Goal: Check status: Check status

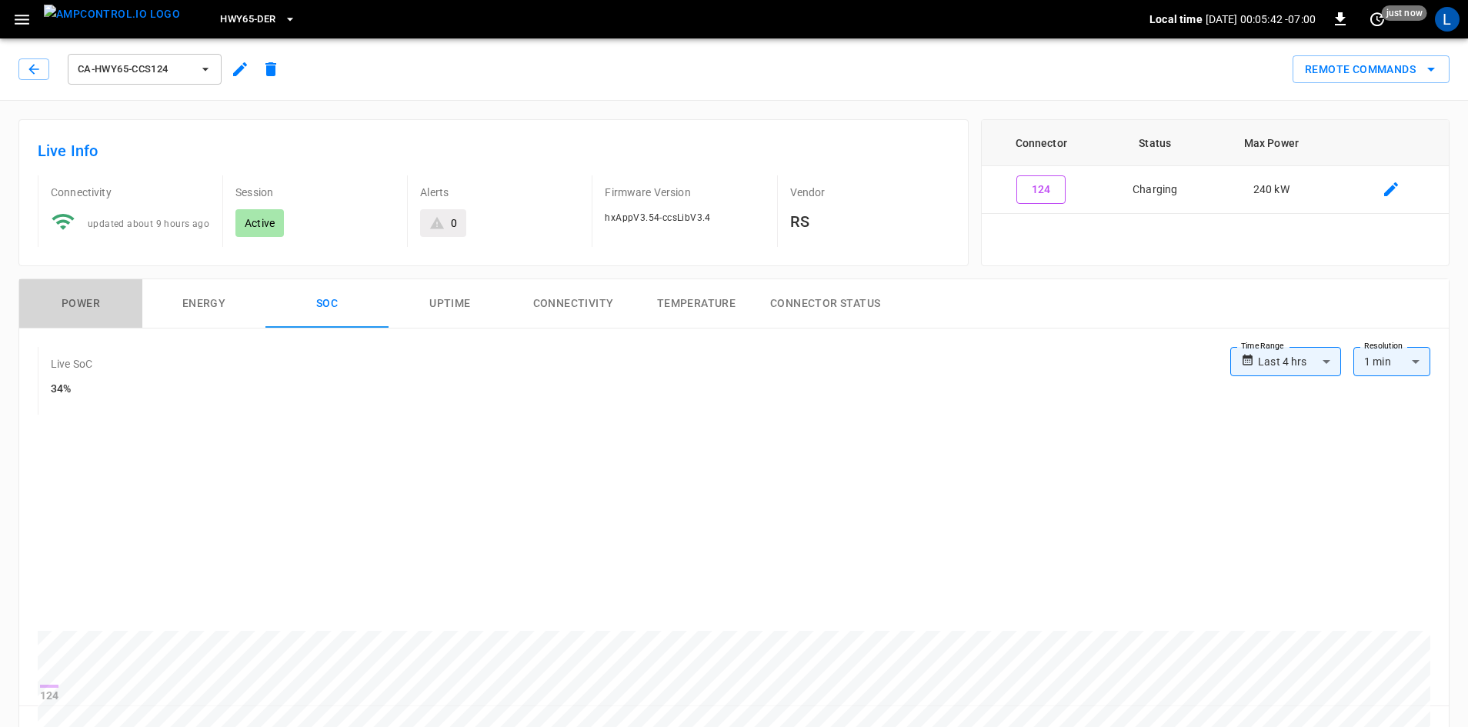
click at [96, 308] on button "Power" at bounding box center [80, 303] width 123 height 49
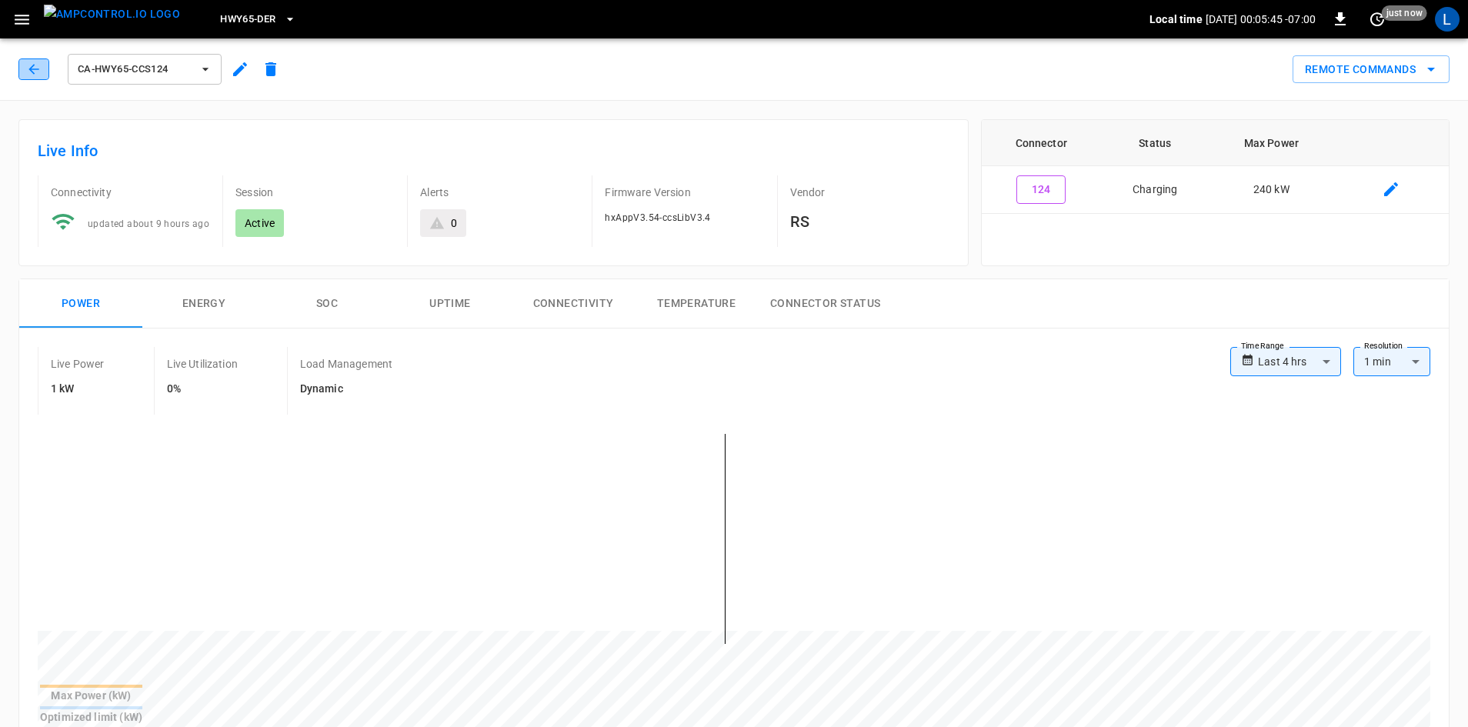
click at [39, 66] on icon "button" at bounding box center [33, 69] width 15 height 15
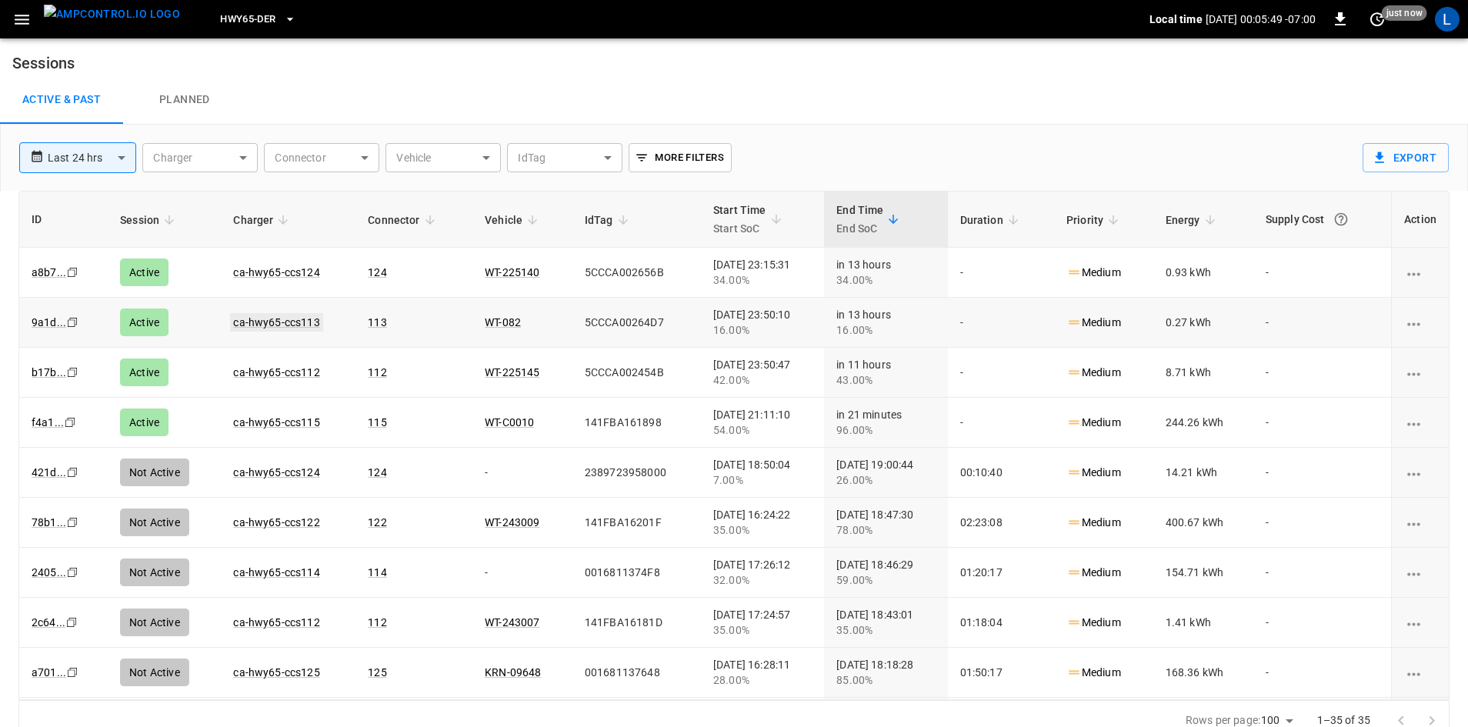
click at [288, 322] on link "ca-hwy65-ccs113" at bounding box center [276, 322] width 92 height 18
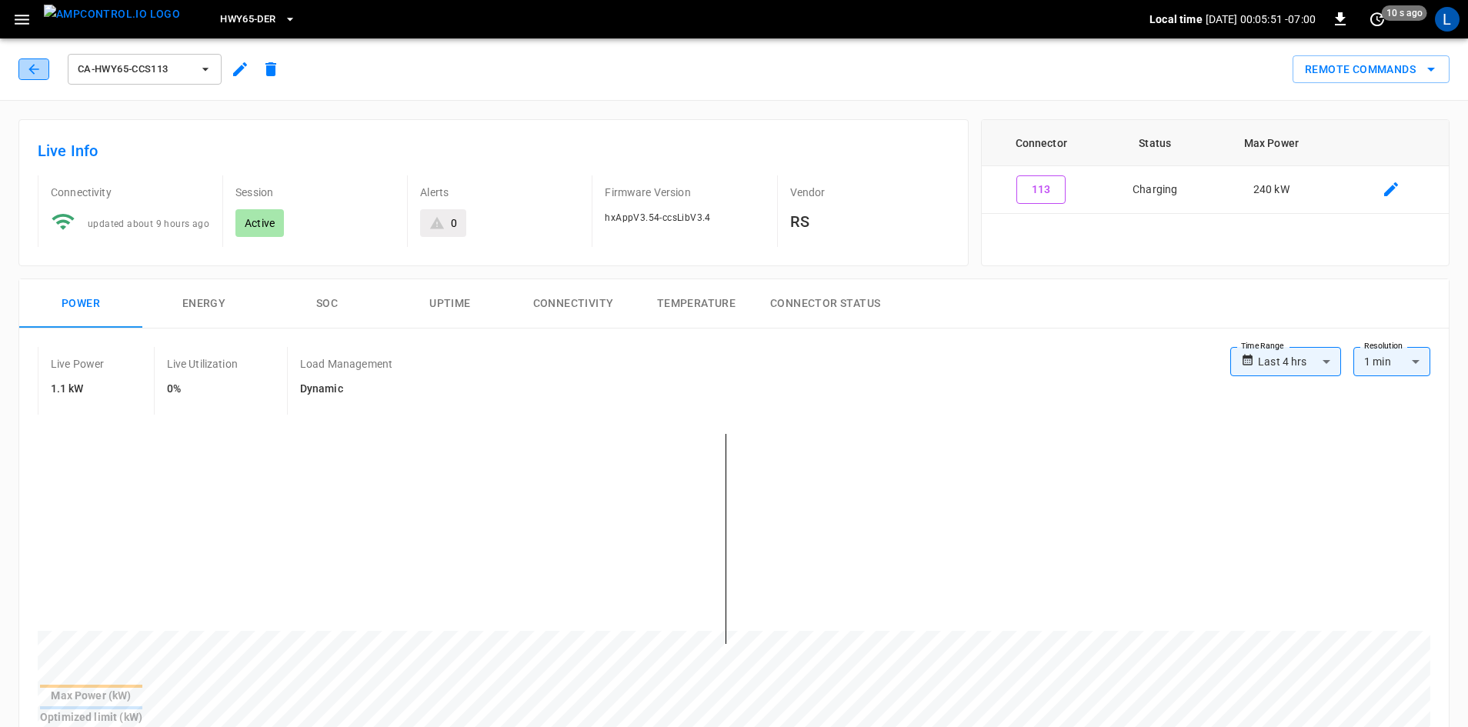
click at [30, 72] on icon "button" at bounding box center [33, 69] width 15 height 15
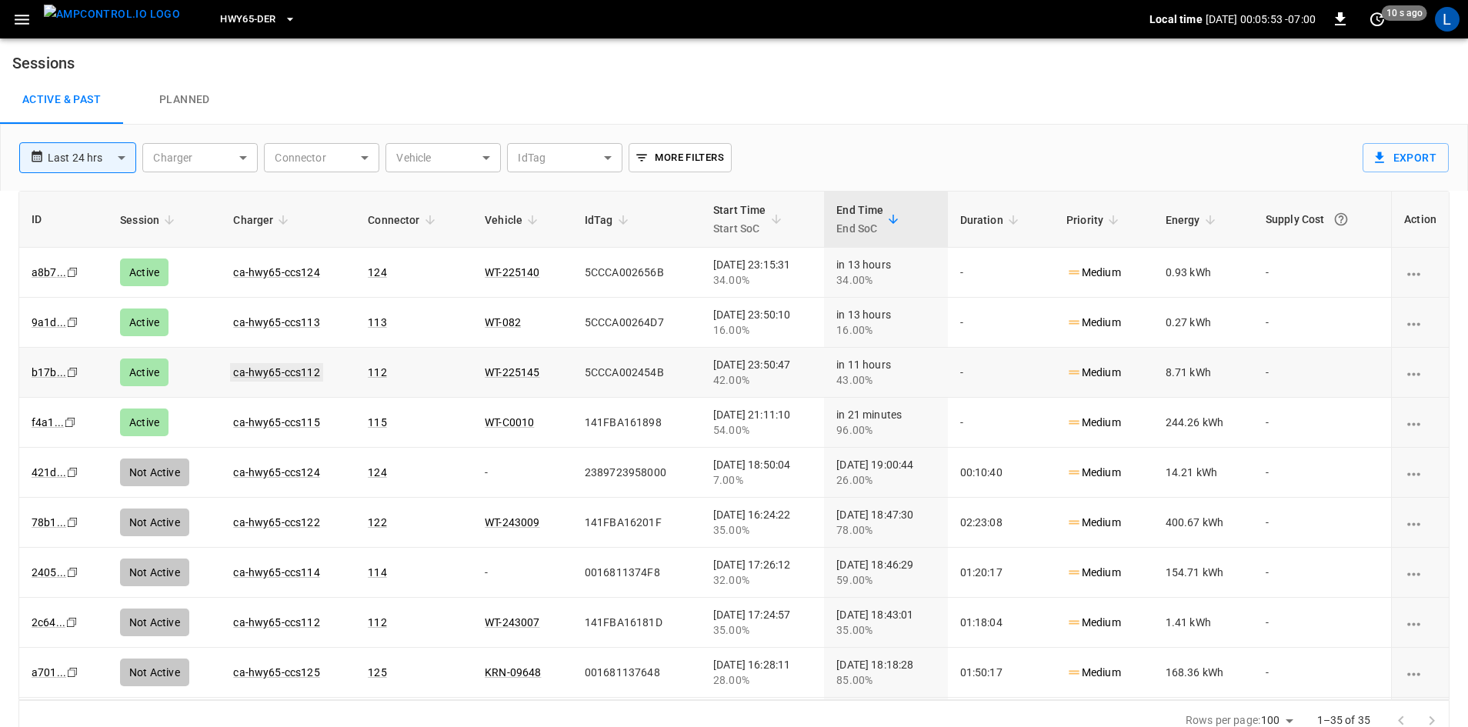
click at [275, 378] on link "ca-hwy65-ccs112" at bounding box center [276, 372] width 92 height 18
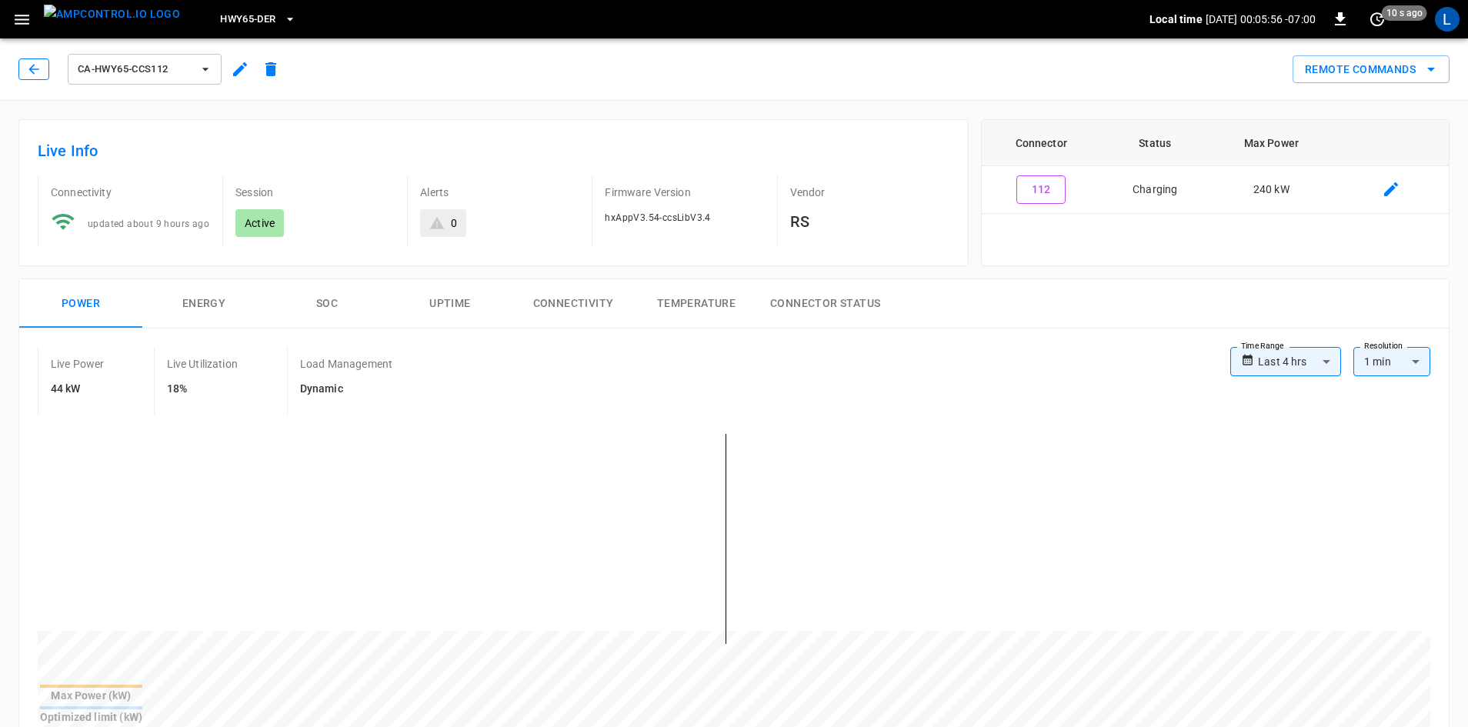
click at [26, 68] on icon "button" at bounding box center [33, 69] width 15 height 15
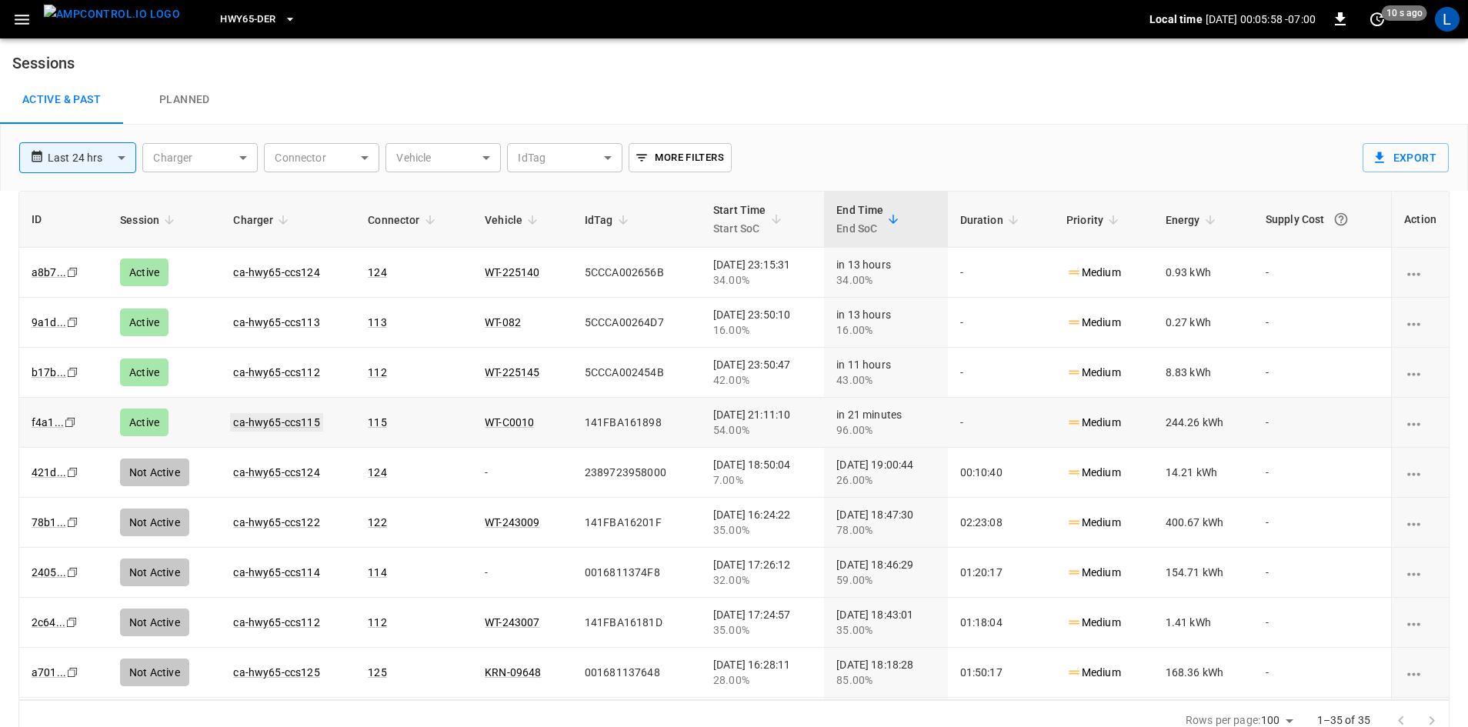
drag, startPoint x: 226, startPoint y: 403, endPoint x: 248, endPoint y: 417, distance: 25.6
click at [248, 417] on link "ca-hwy65-ccs115" at bounding box center [276, 422] width 92 height 18
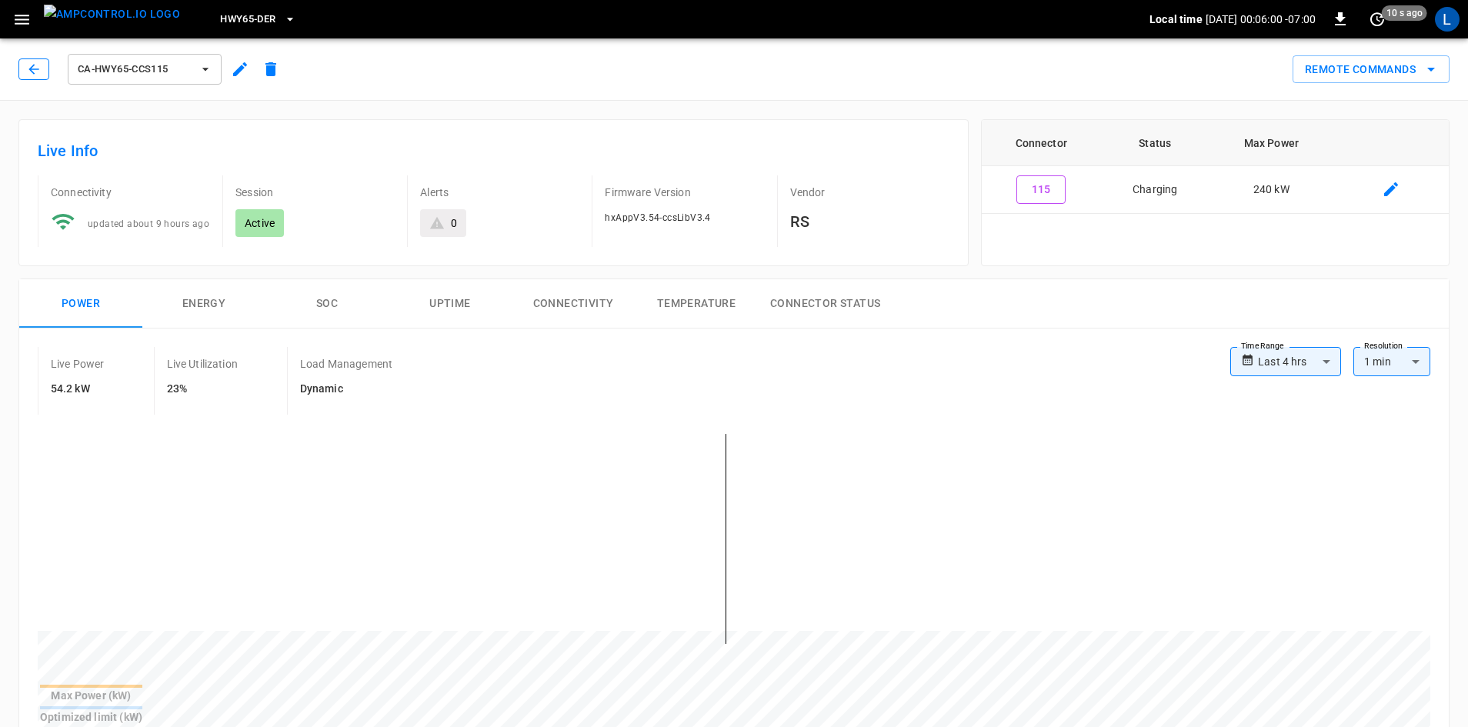
click at [40, 72] on icon "button" at bounding box center [33, 69] width 15 height 15
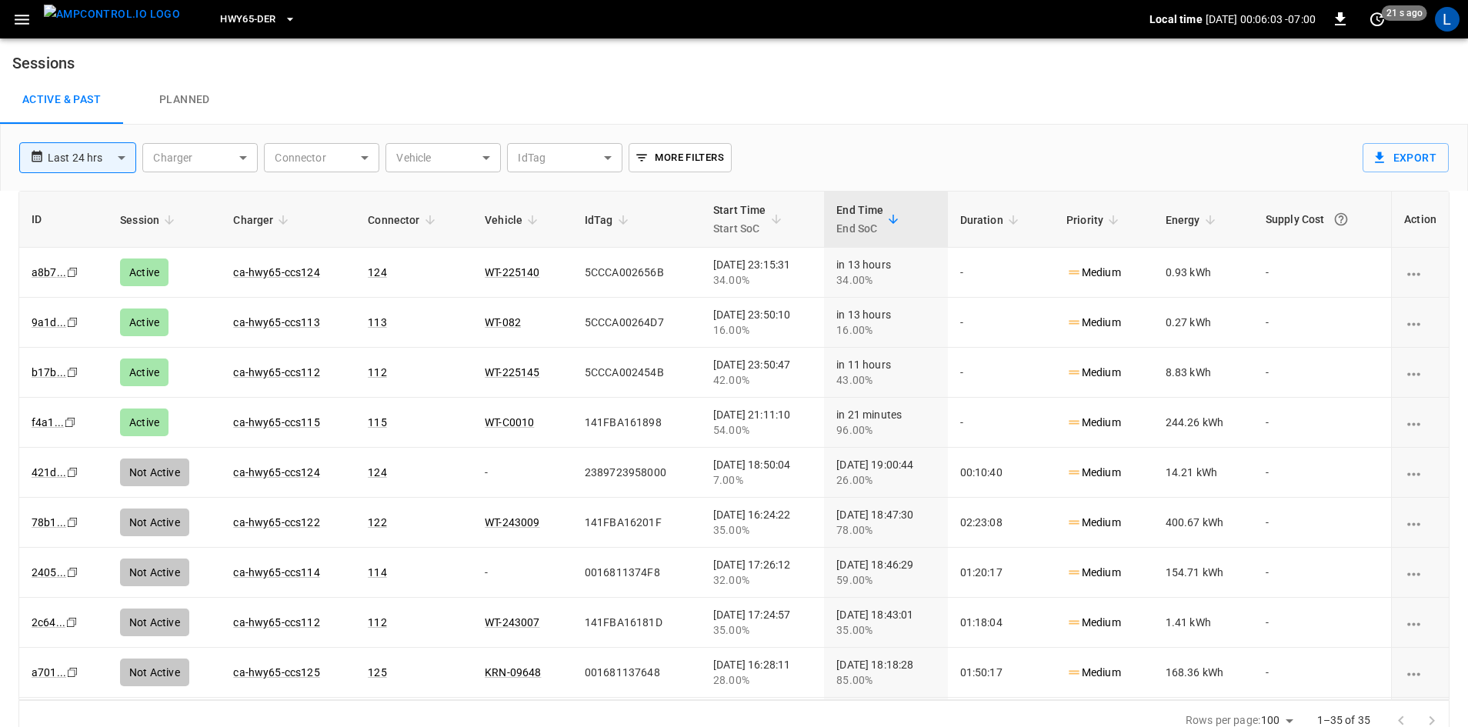
click at [272, 325] on link "ca-hwy65-ccs113" at bounding box center [276, 322] width 86 height 12
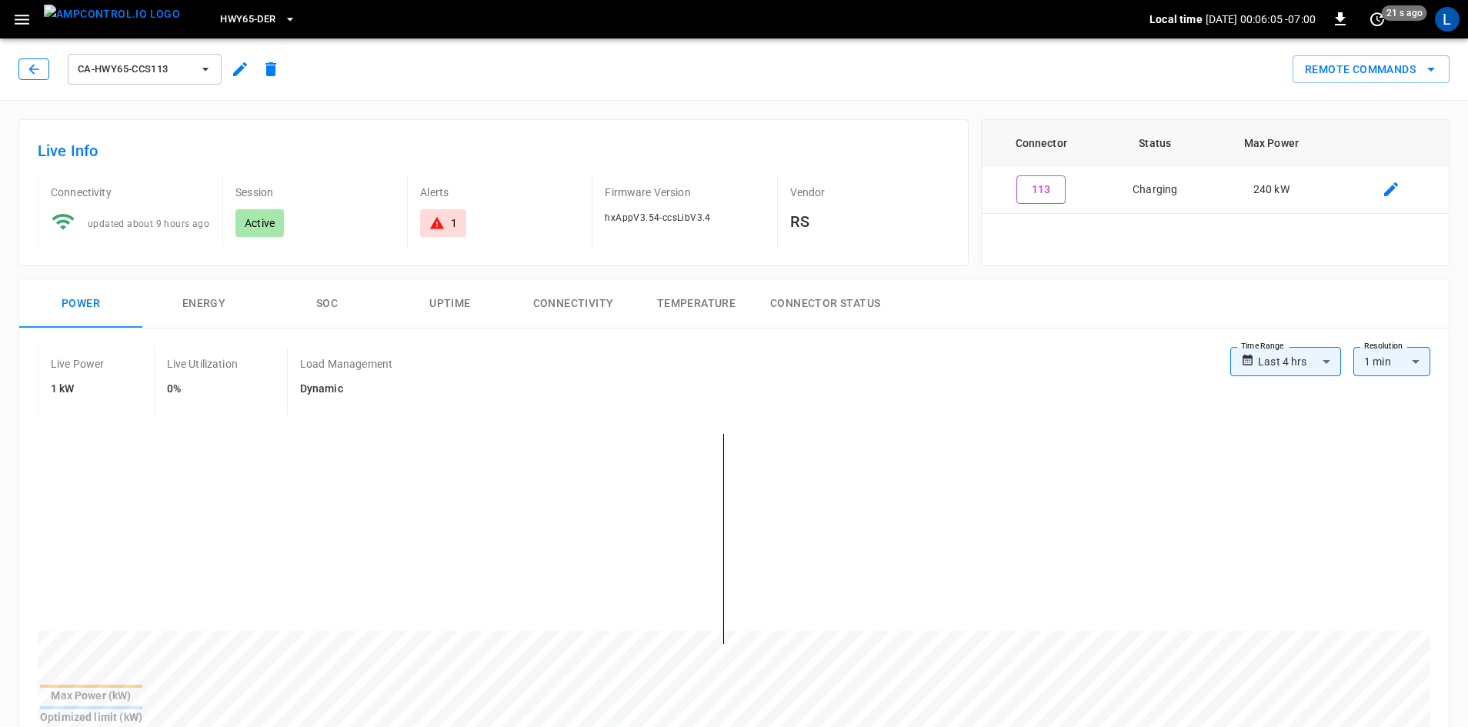
click at [30, 74] on icon "button" at bounding box center [33, 69] width 15 height 15
click at [30, 63] on icon "button" at bounding box center [33, 69] width 15 height 15
